Goal: Information Seeking & Learning: Learn about a topic

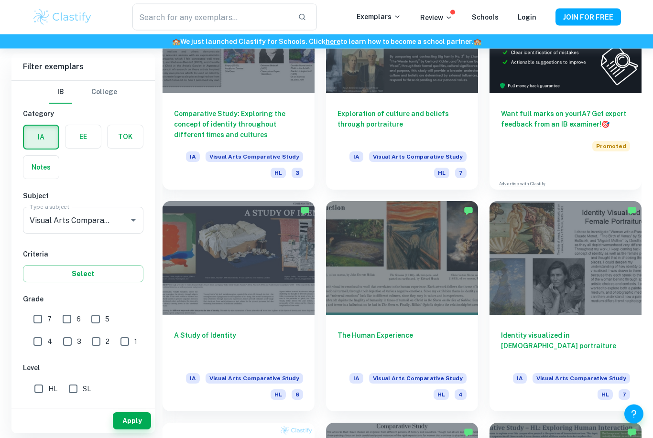
scroll to position [297, 0]
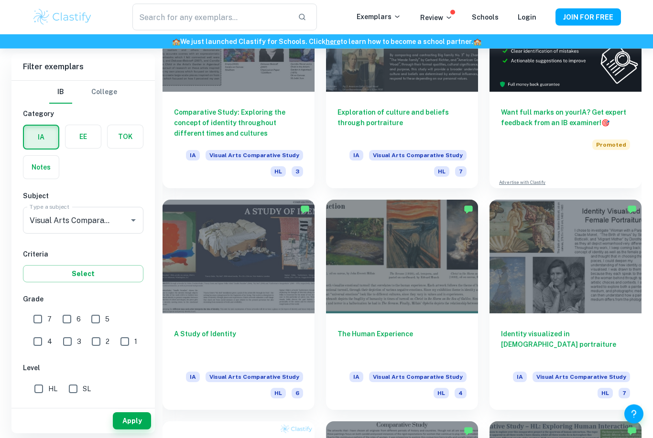
click at [32, 321] on input "7" at bounding box center [37, 319] width 19 height 19
checkbox input "true"
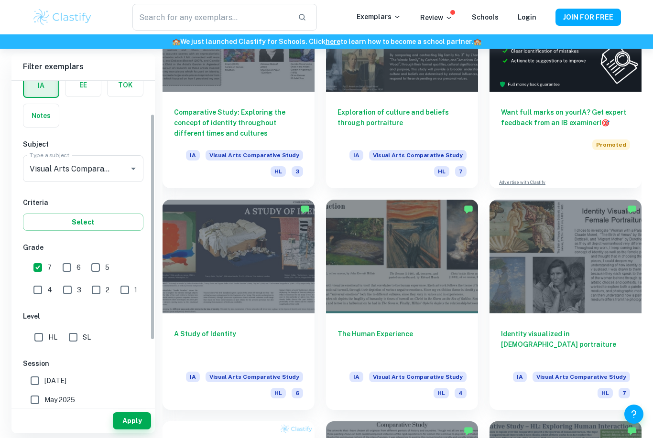
scroll to position [61, 0]
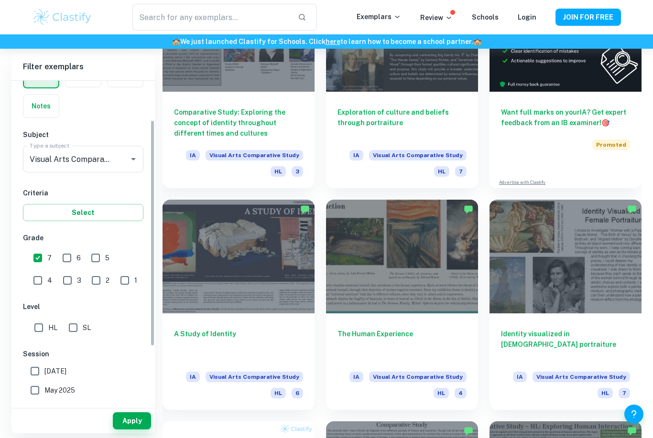
click at [52, 204] on button "Select" at bounding box center [83, 212] width 120 height 17
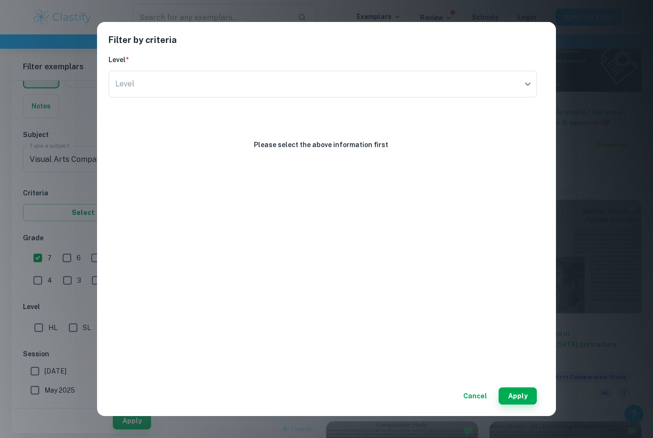
click at [49, 201] on div "Filter by criteria Level * Level ​ Level Please select the above information fi…" at bounding box center [326, 219] width 653 height 438
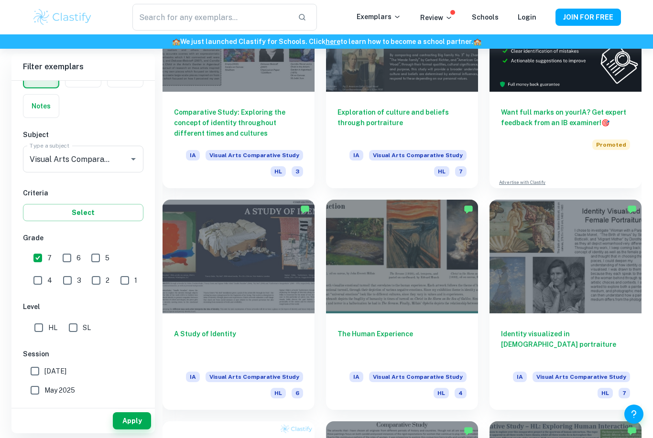
click at [55, 206] on button "Select" at bounding box center [83, 212] width 120 height 17
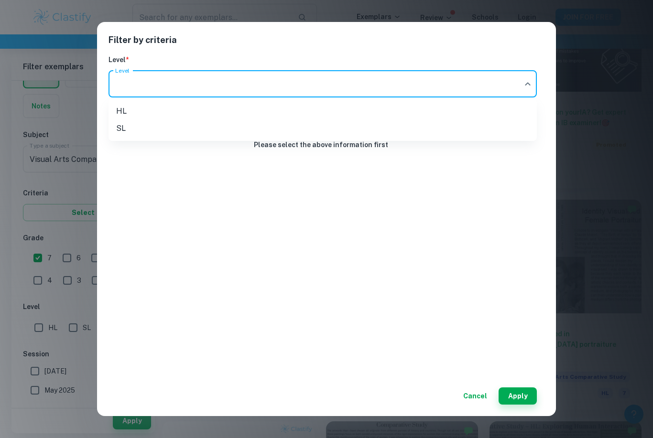
click at [123, 108] on li "HL" at bounding box center [322, 111] width 428 height 17
type input "HL"
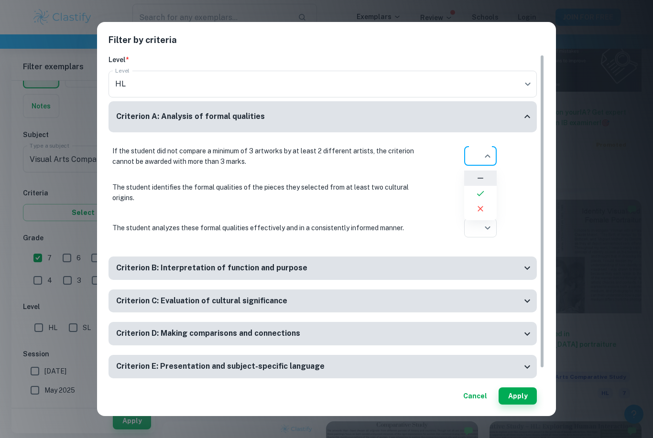
click at [491, 153] on div at bounding box center [326, 219] width 653 height 438
click at [474, 405] on button "Cancel" at bounding box center [475, 395] width 32 height 17
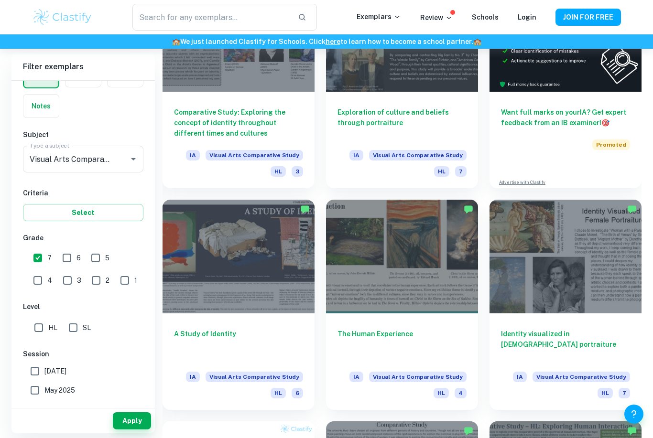
click at [36, 326] on input "HL" at bounding box center [38, 327] width 19 height 19
checkbox input "true"
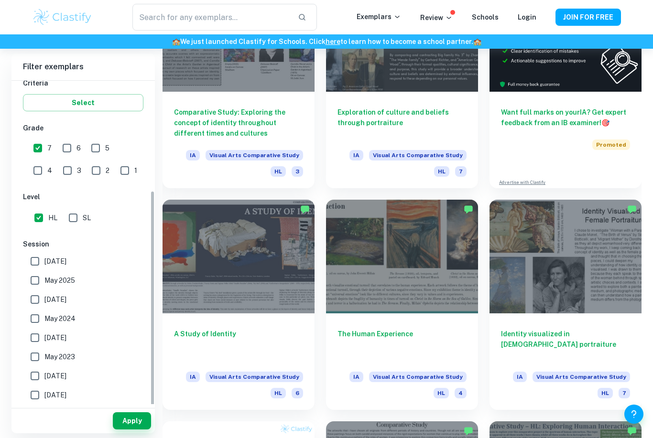
scroll to position [173, 0]
click at [137, 429] on button "Apply" at bounding box center [132, 420] width 38 height 17
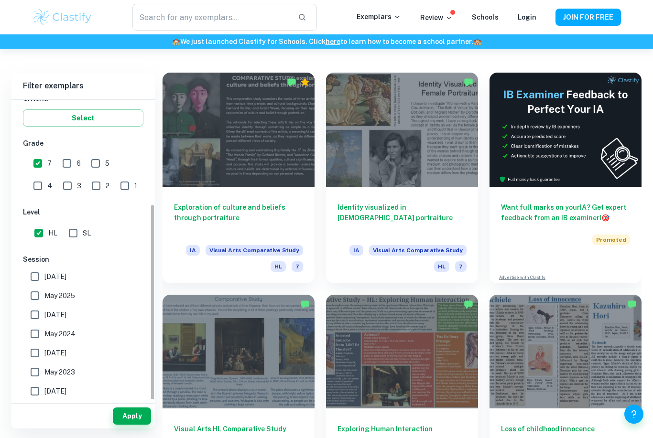
scroll to position [198, 0]
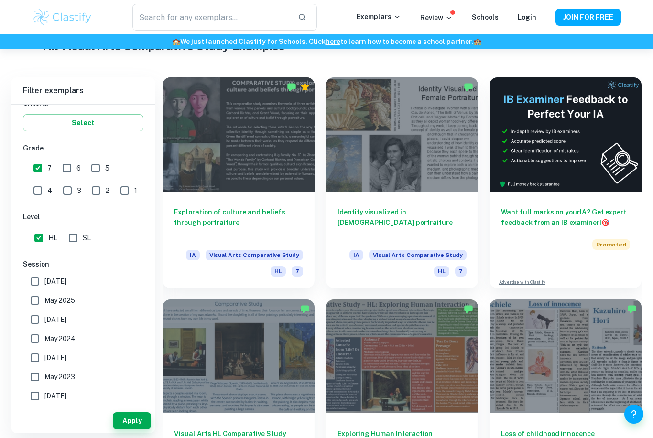
click at [564, 356] on div at bounding box center [565, 357] width 152 height 114
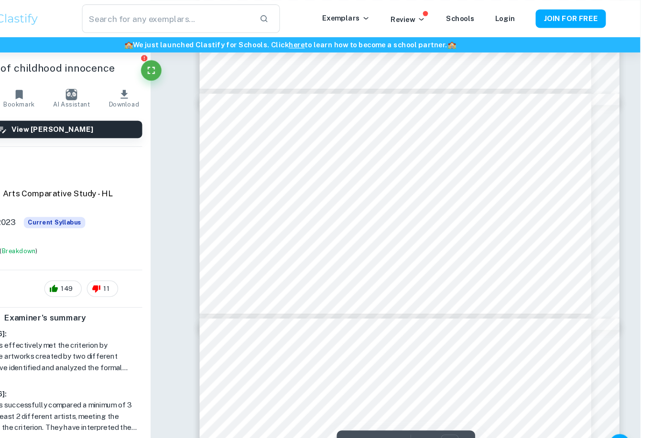
scroll to position [783, 14]
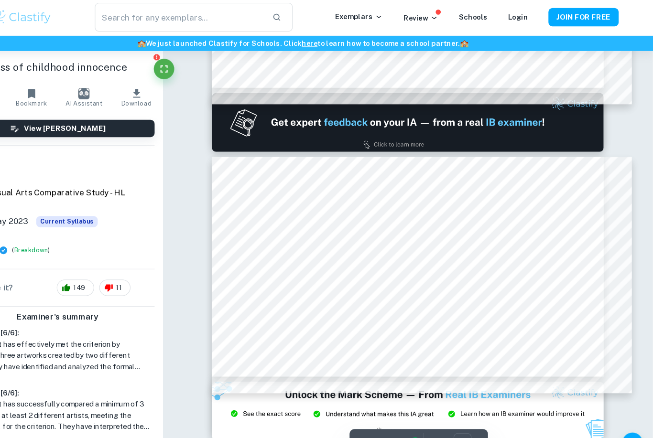
type input "1"
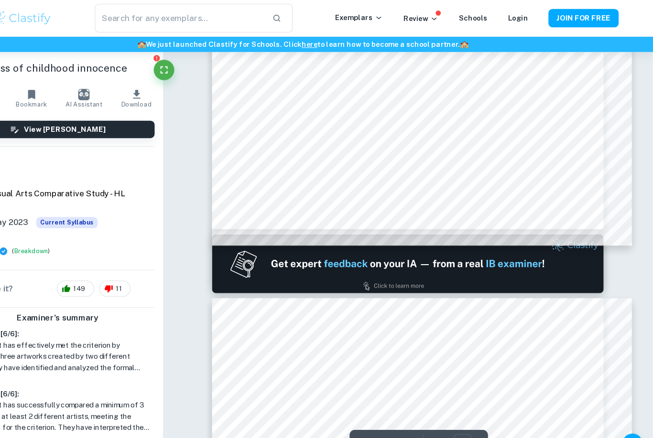
scroll to position [0, 0]
